Goal: Transaction & Acquisition: Purchase product/service

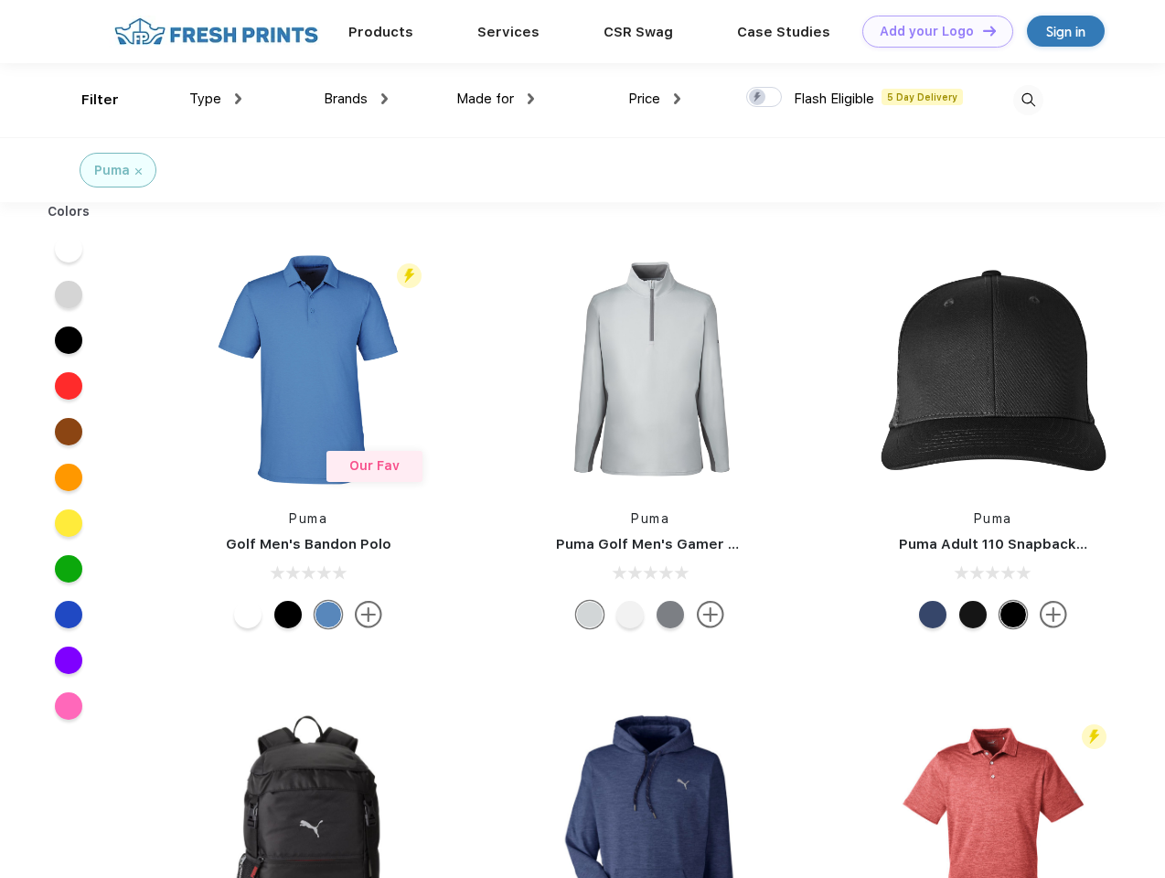
click at [931, 31] on link "Add your Logo Design Tool" at bounding box center [938, 32] width 151 height 32
click at [0, 0] on div "Design Tool" at bounding box center [0, 0] width 0 height 0
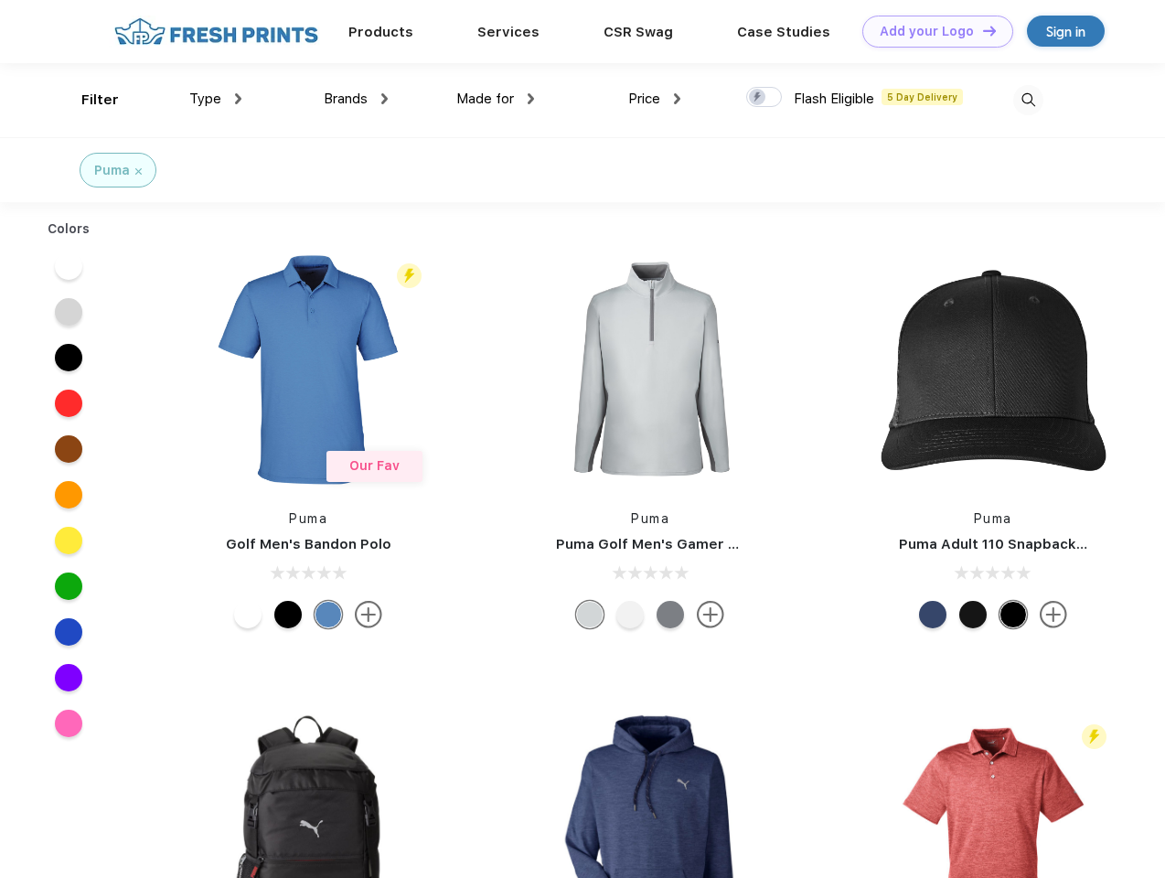
click at [981, 30] on link "Add your Logo Design Tool" at bounding box center [938, 32] width 151 height 32
click at [88, 100] on div "Filter" at bounding box center [100, 100] width 38 height 21
click at [216, 99] on span "Type" at bounding box center [205, 99] width 32 height 16
click at [356, 99] on span "Brands" at bounding box center [346, 99] width 44 height 16
click at [496, 99] on span "Made for" at bounding box center [485, 99] width 58 height 16
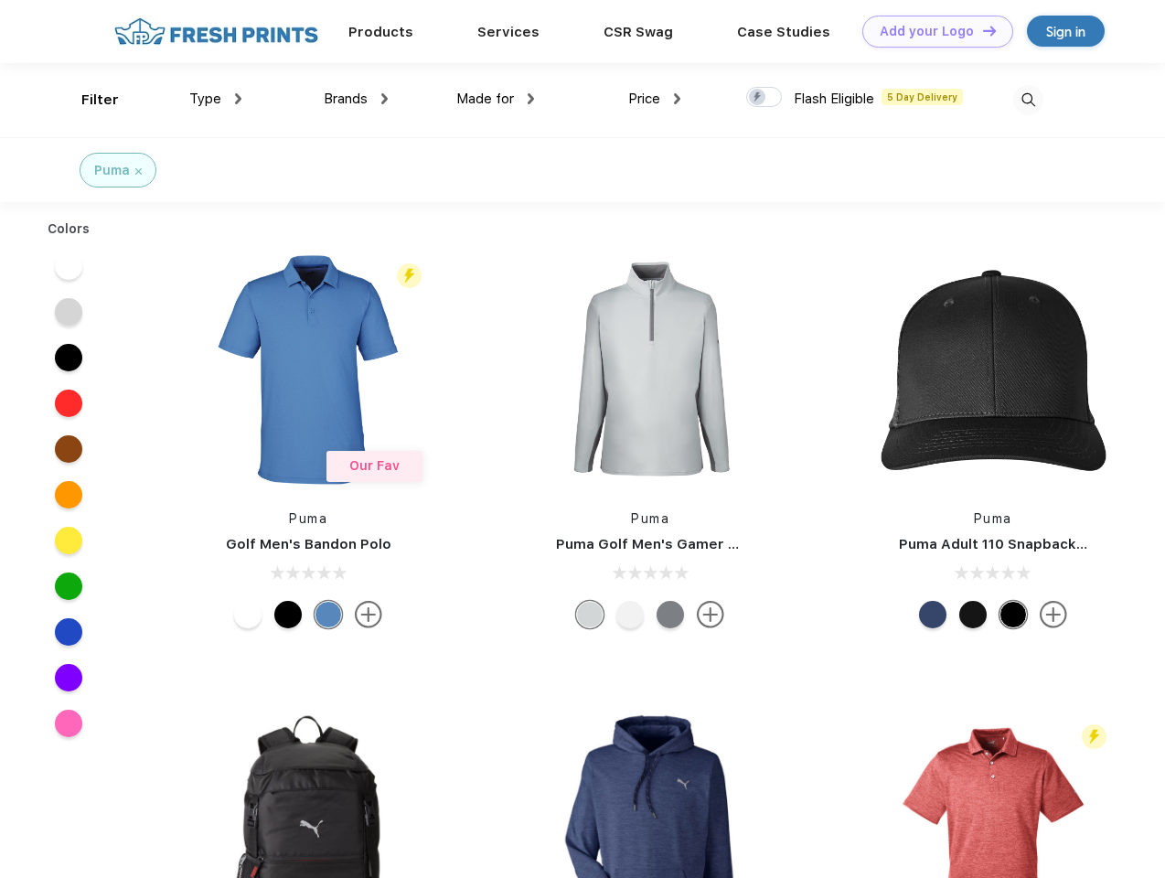
click at [655, 99] on span "Price" at bounding box center [644, 99] width 32 height 16
click at [765, 98] on div at bounding box center [764, 97] width 36 height 20
click at [758, 98] on input "checkbox" at bounding box center [752, 92] width 12 height 12
click at [1028, 100] on img at bounding box center [1028, 100] width 30 height 30
